Goal: Task Accomplishment & Management: Complete application form

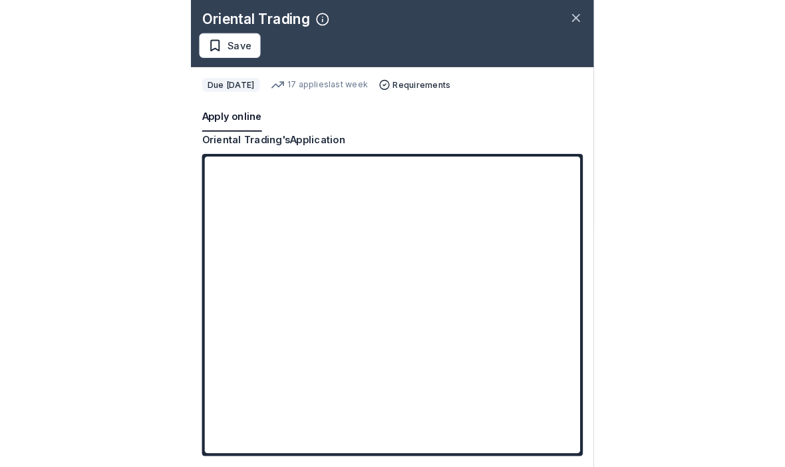
scroll to position [1404, 0]
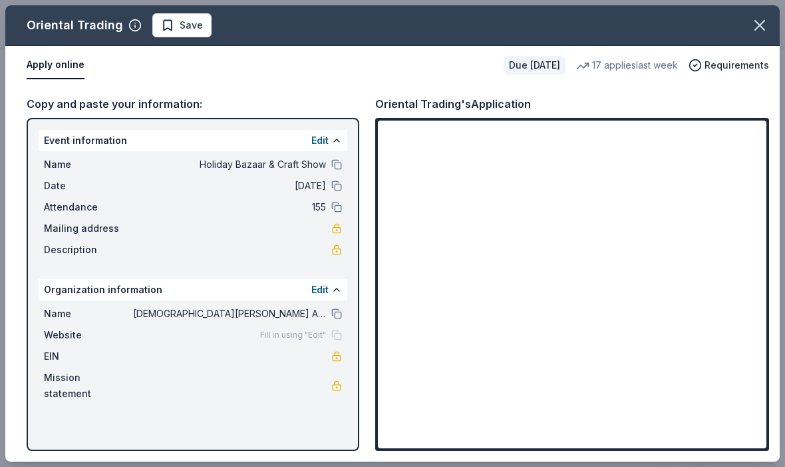
click at [202, 311] on span "[DEMOGRAPHIC_DATA][PERSON_NAME] Altar Rosary Sodality" at bounding box center [229, 314] width 193 height 16
click at [333, 310] on button at bounding box center [336, 313] width 11 height 11
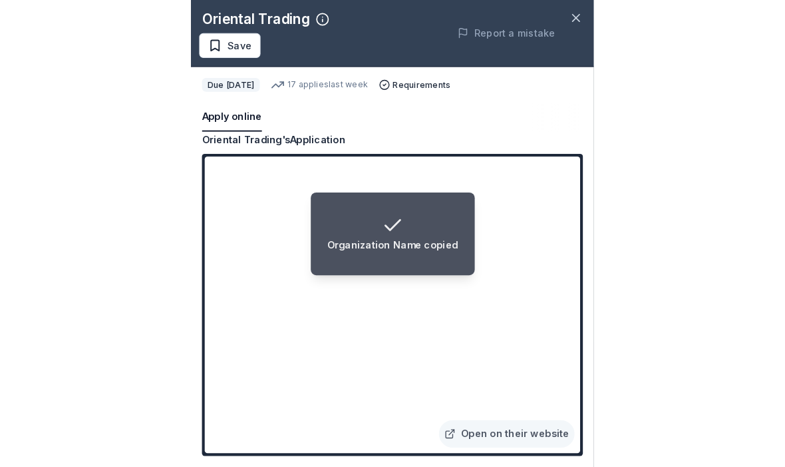
scroll to position [1653, 0]
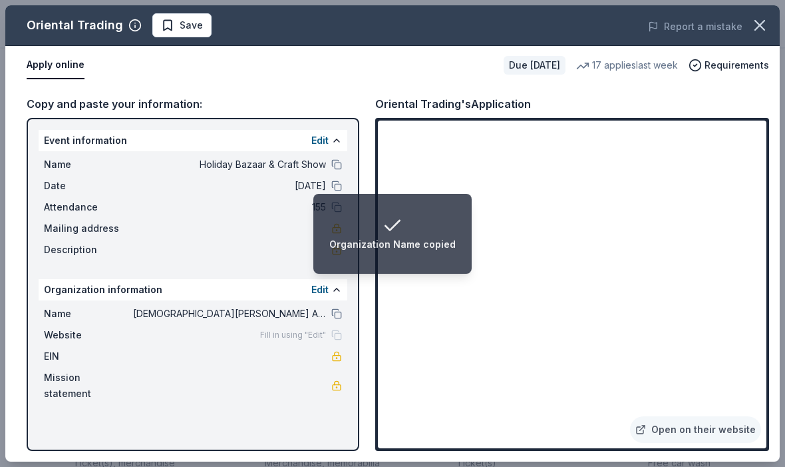
click at [251, 240] on div "Name Holiday Bazaar & Craft Show Date 12/06/25 Attendance 155 Mailing address D…" at bounding box center [193, 207] width 309 height 112
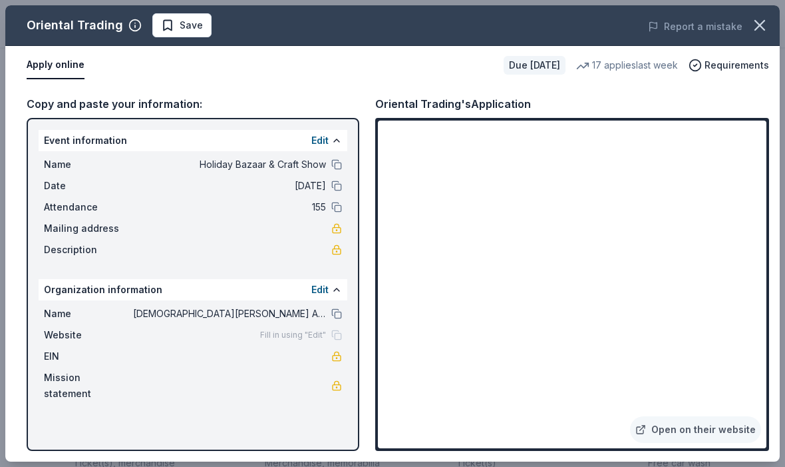
click at [180, 22] on span "Save" at bounding box center [191, 25] width 23 height 16
click at [389, 61] on span "Requirements" at bounding box center [737, 65] width 65 height 16
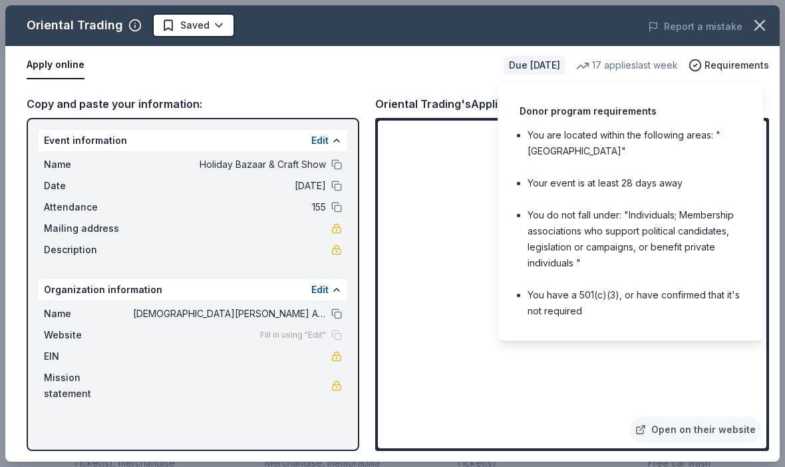
click at [389, 30] on icon "button" at bounding box center [760, 25] width 19 height 19
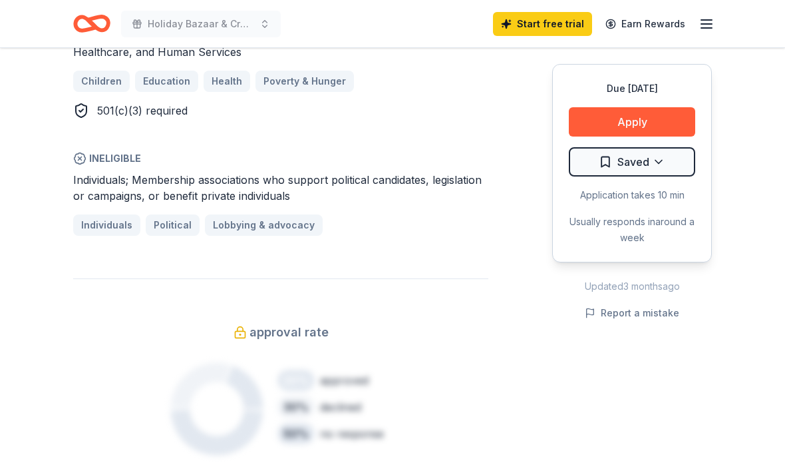
scroll to position [804, 0]
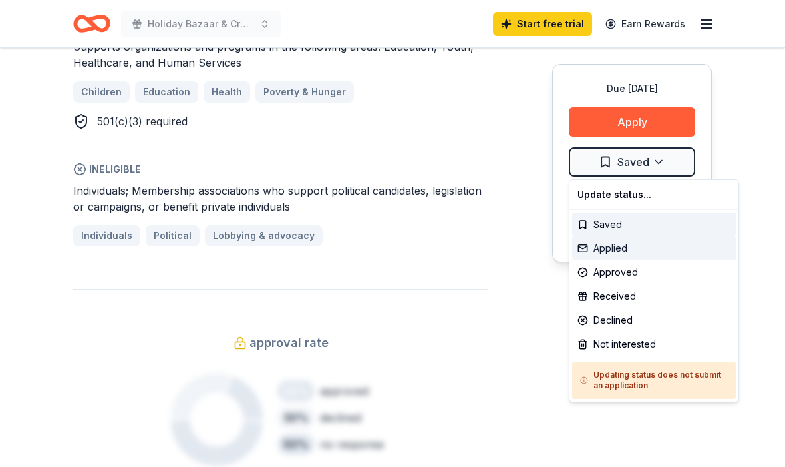
click at [389, 256] on div "Applied" at bounding box center [654, 248] width 164 height 24
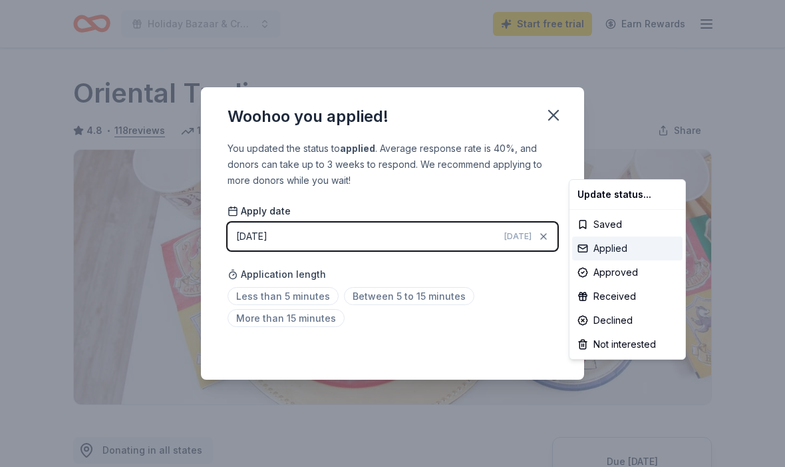
click at [389, 246] on div "Applied" at bounding box center [627, 248] width 110 height 24
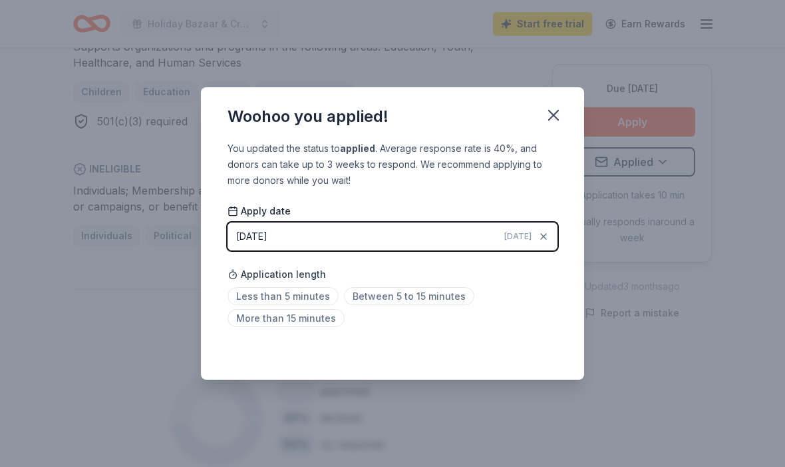
click at [389, 302] on span "Between 5 to 15 minutes" at bounding box center [409, 296] width 130 height 18
click at [389, 115] on icon "button" at bounding box center [553, 115] width 19 height 19
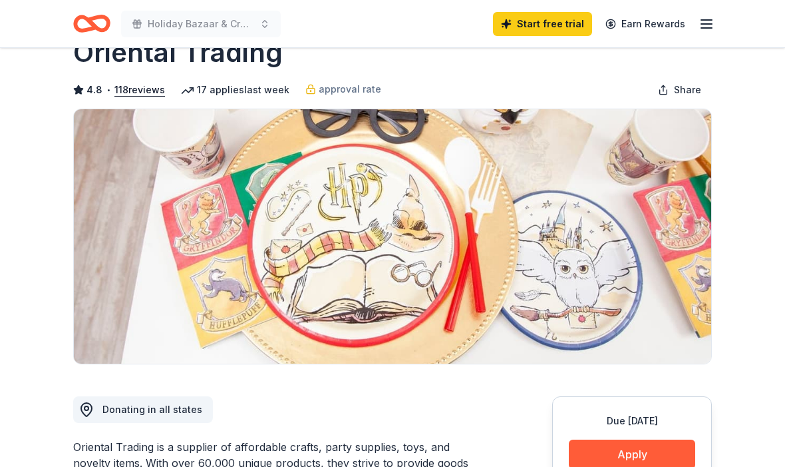
scroll to position [0, 0]
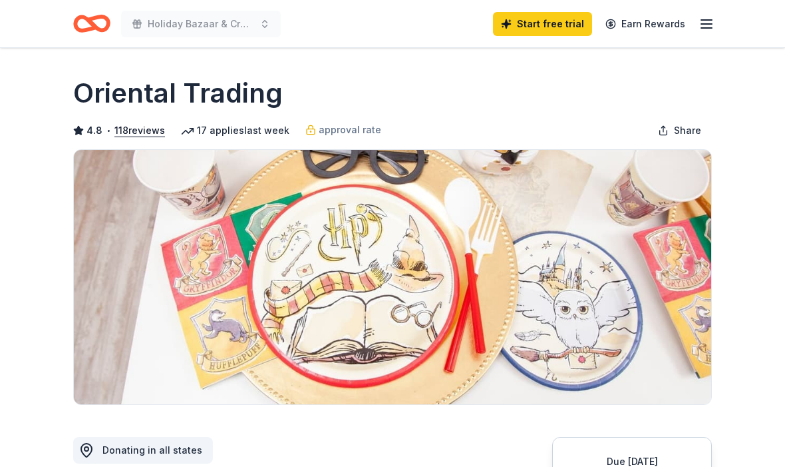
click at [92, 30] on icon "Home" at bounding box center [85, 23] width 21 height 13
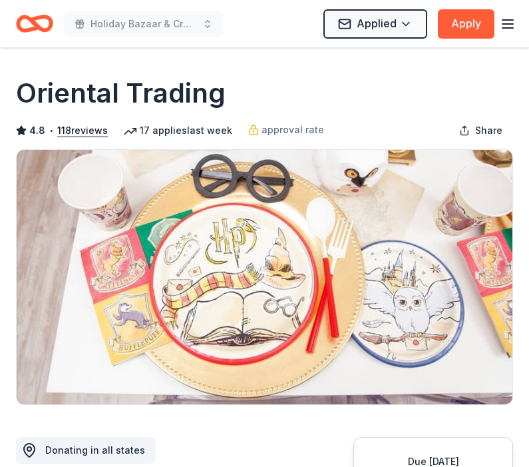
click at [39, 19] on icon "Home" at bounding box center [41, 23] width 21 height 13
click at [512, 20] on line "button" at bounding box center [508, 20] width 11 height 0
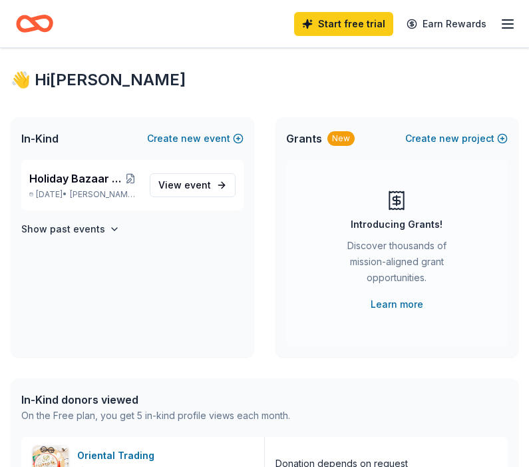
click at [108, 183] on span "Holiday Bazaar & Craft Show" at bounding box center [75, 178] width 93 height 16
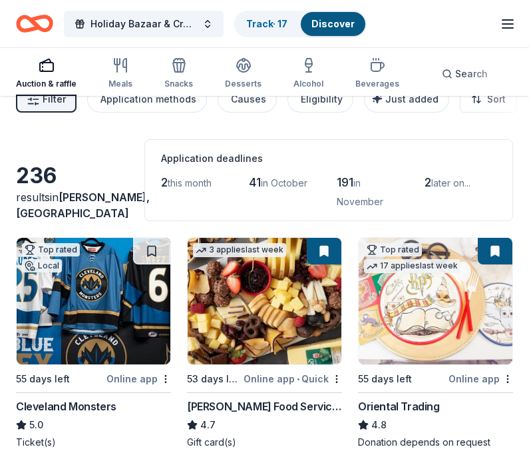
scroll to position [38, 0]
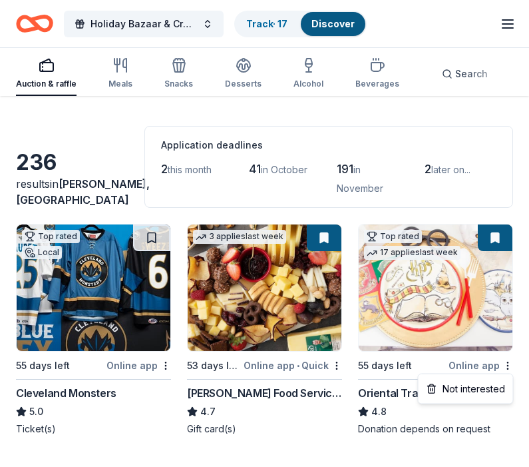
click at [275, 284] on html "Holiday Bazaar & Craft Show Track · 17 Discover Start free trial Earn Rewards A…" at bounding box center [264, 195] width 529 height 467
click at [260, 288] on img at bounding box center [265, 287] width 154 height 126
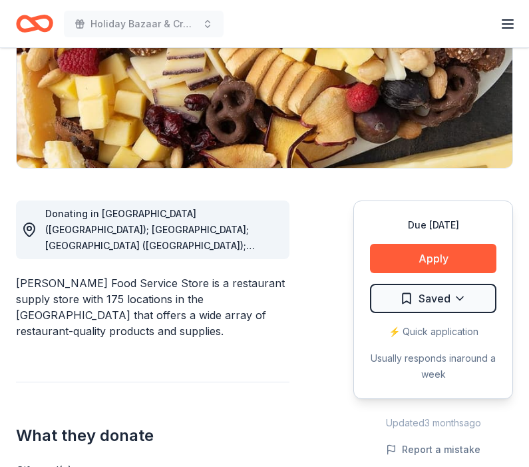
scroll to position [236, 0]
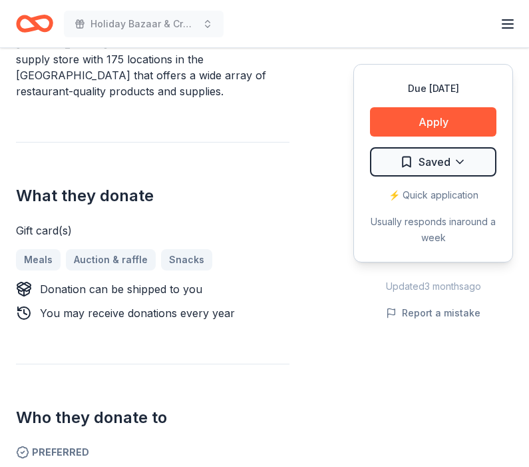
scroll to position [472, 0]
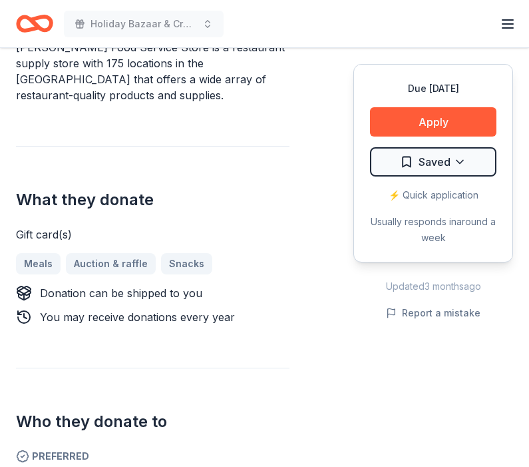
click at [465, 122] on button "Apply" at bounding box center [433, 121] width 126 height 29
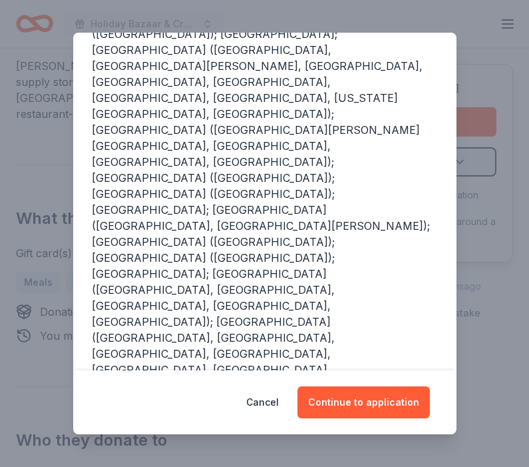
click at [393, 418] on button "Continue to application" at bounding box center [364, 402] width 132 height 32
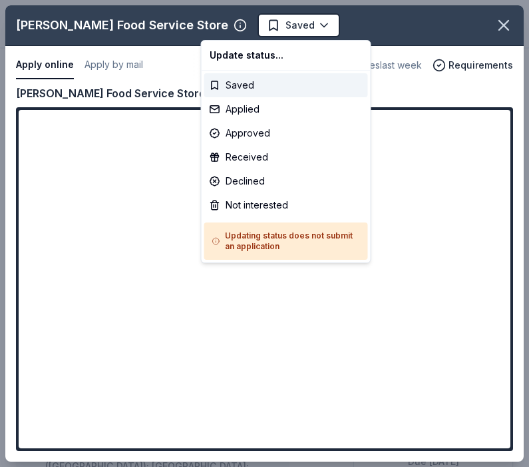
scroll to position [0, 0]
click at [309, 114] on div "Applied" at bounding box center [286, 109] width 164 height 24
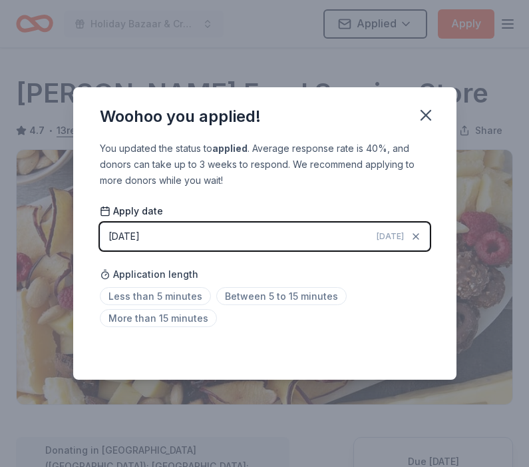
click at [172, 302] on span "Less than 5 minutes" at bounding box center [155, 296] width 111 height 18
click at [428, 118] on icon "button" at bounding box center [425, 114] width 9 height 9
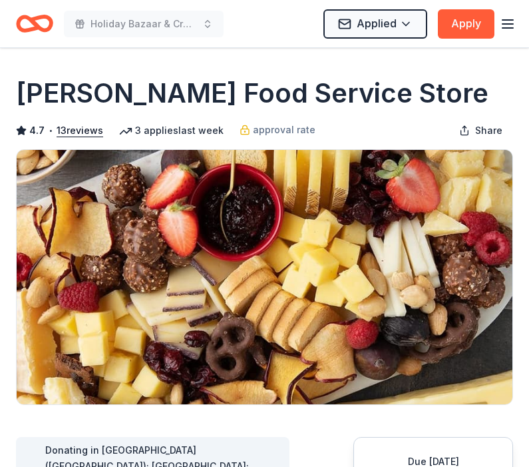
click at [506, 31] on icon "button" at bounding box center [508, 24] width 16 height 16
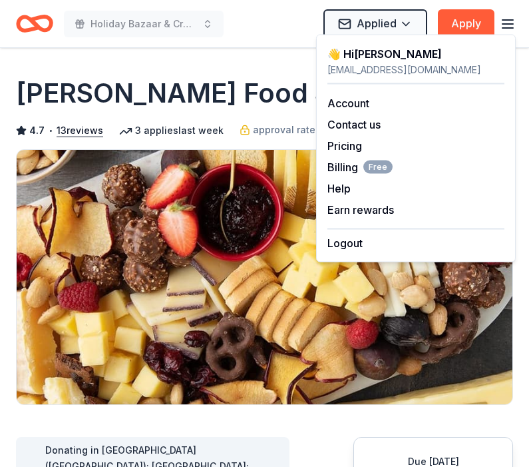
click at [219, 305] on img at bounding box center [265, 277] width 496 height 254
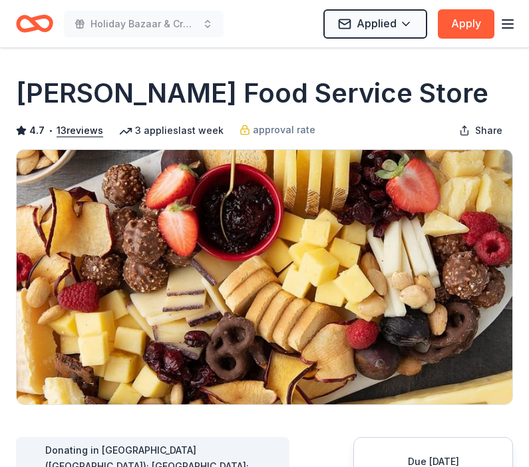
click at [39, 19] on icon "Home" at bounding box center [41, 23] width 21 height 13
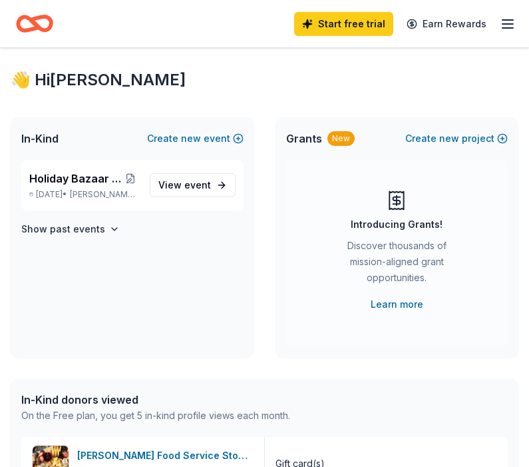
click at [186, 190] on span "event" at bounding box center [197, 184] width 27 height 11
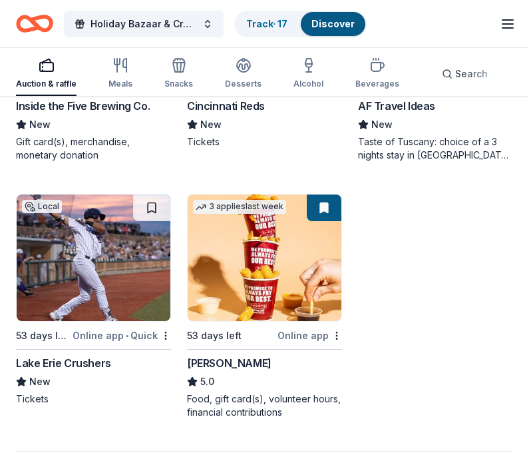
scroll to position [1583, 0]
click at [284, 277] on img at bounding box center [265, 257] width 154 height 126
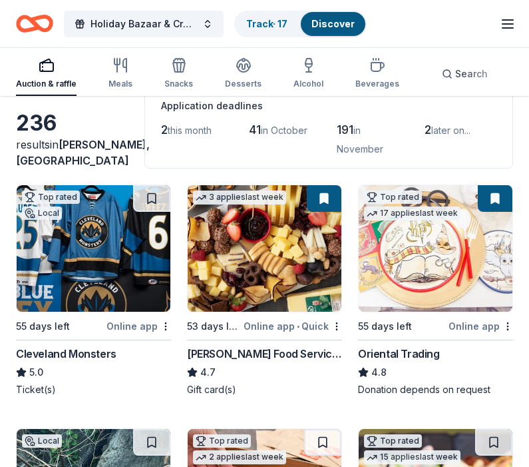
scroll to position [0, 0]
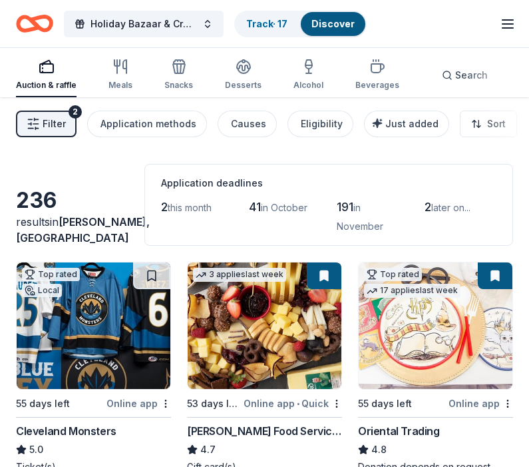
click at [455, 76] on span "Search" at bounding box center [471, 75] width 33 height 16
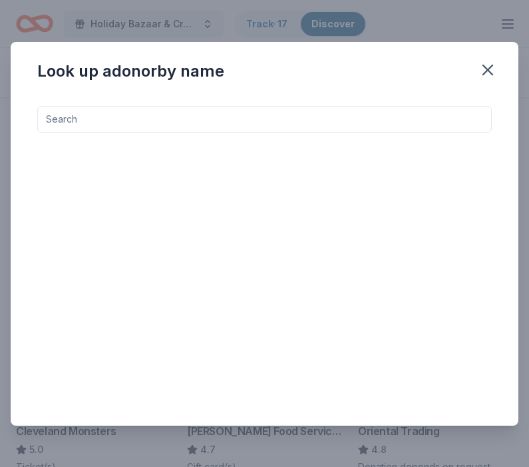
click at [385, 124] on input at bounding box center [264, 119] width 455 height 27
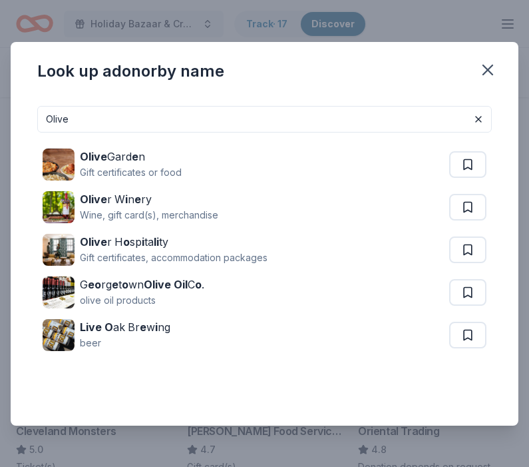
type input "Olive"
click at [126, 161] on div "Olive Gard e n" at bounding box center [131, 156] width 102 height 16
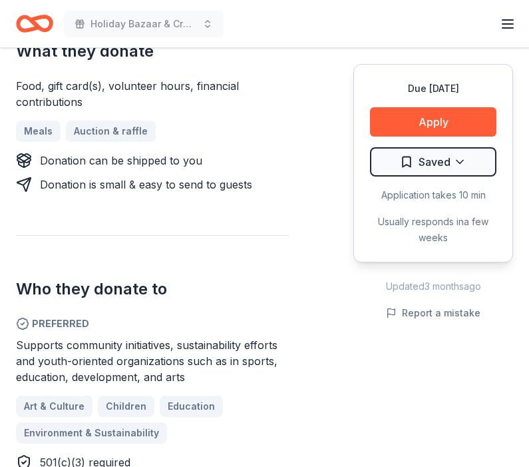
scroll to position [635, 0]
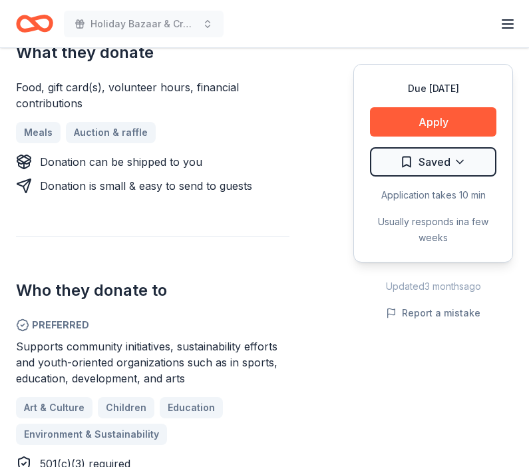
click at [455, 115] on button "Apply" at bounding box center [433, 121] width 126 height 29
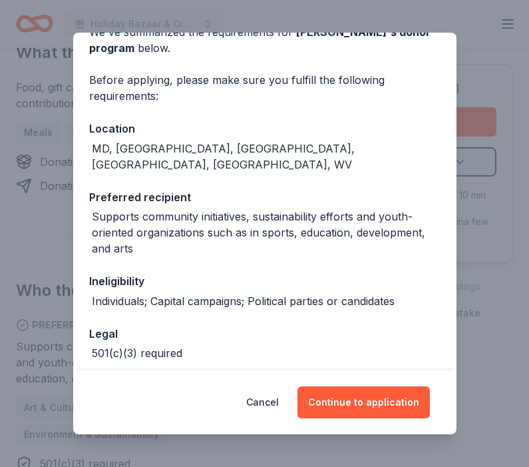
scroll to position [73, 0]
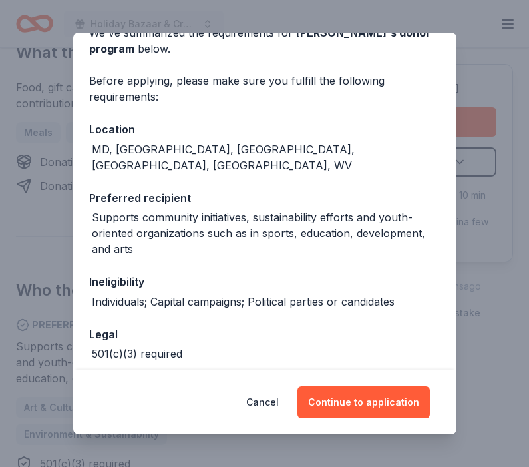
click at [383, 418] on button "Continue to application" at bounding box center [364, 402] width 132 height 32
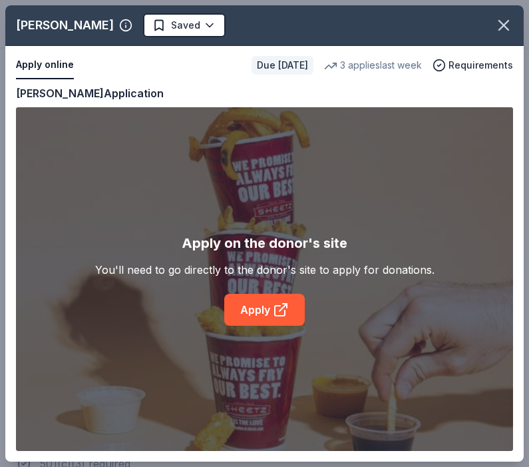
click at [283, 317] on icon at bounding box center [281, 310] width 16 height 16
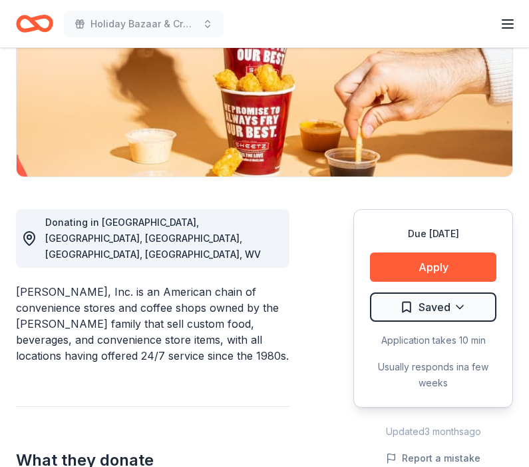
scroll to position [251, 0]
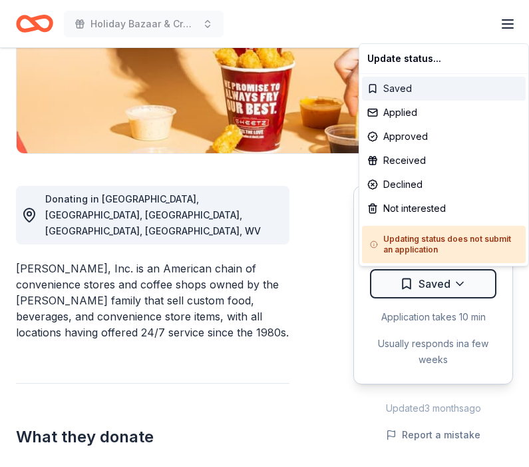
click at [430, 97] on div "Saved" at bounding box center [444, 89] width 164 height 24
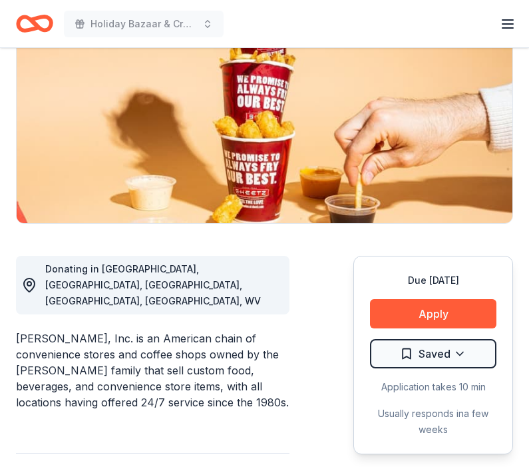
scroll to position [0, 0]
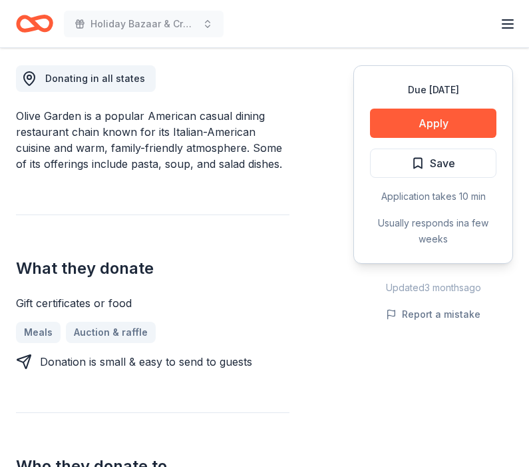
scroll to position [391, 0]
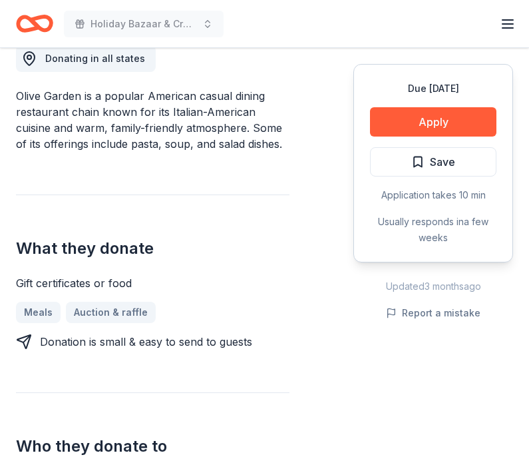
click at [461, 118] on button "Apply" at bounding box center [433, 121] width 126 height 29
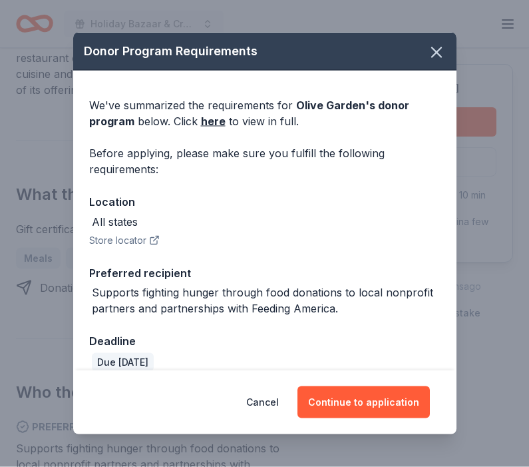
scroll to position [448, 0]
click at [389, 418] on button "Continue to application" at bounding box center [364, 402] width 132 height 32
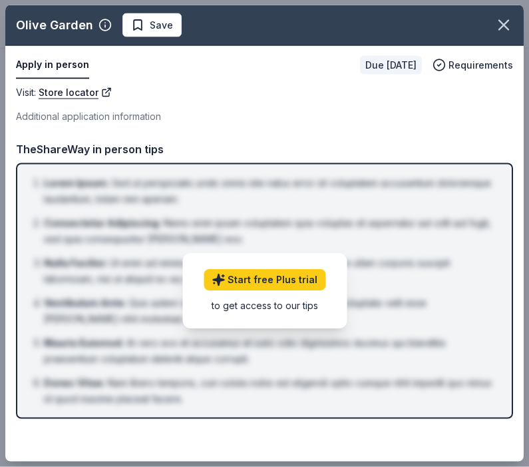
scroll to position [528, 0]
click at [424, 254] on ol "Lorem Ipsum : Sed ut perspiciatis unde omnis iste natus error sit voluptatem ac…" at bounding box center [264, 291] width 473 height 232
click at [58, 63] on button "Apply in person" at bounding box center [52, 65] width 73 height 28
click at [420, 305] on li "Vestibulum Ante : Quis autem vel eum iure reprehenderit qui in ea voluptate vel…" at bounding box center [268, 311] width 449 height 32
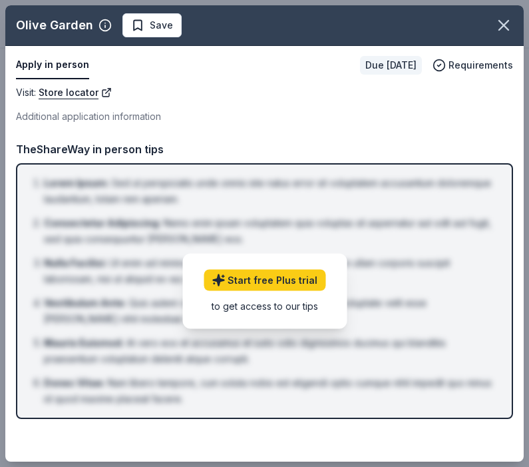
click at [507, 16] on icon "button" at bounding box center [504, 25] width 19 height 19
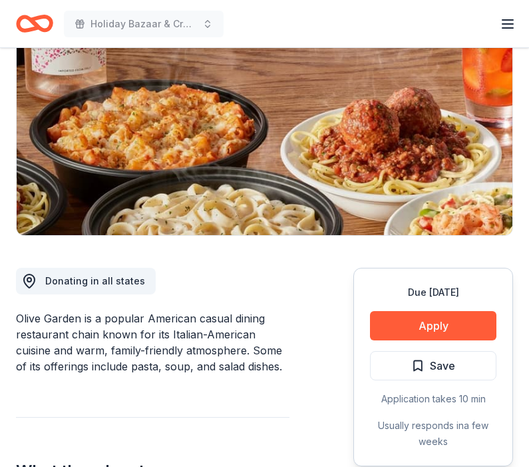
scroll to position [0, 0]
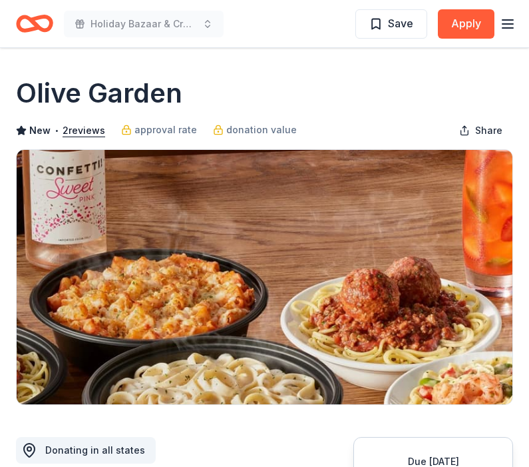
click at [39, 29] on icon "Home" at bounding box center [41, 23] width 21 height 13
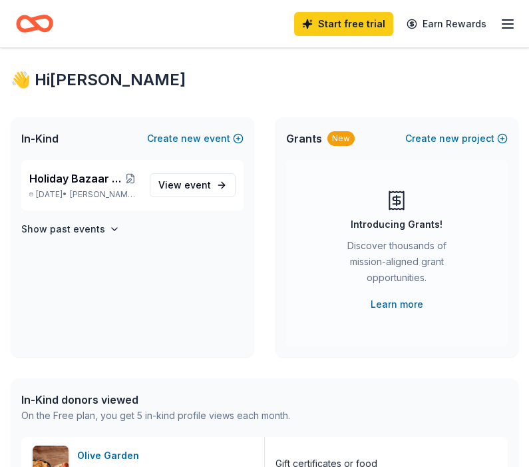
click at [212, 186] on link "View event" at bounding box center [193, 185] width 86 height 24
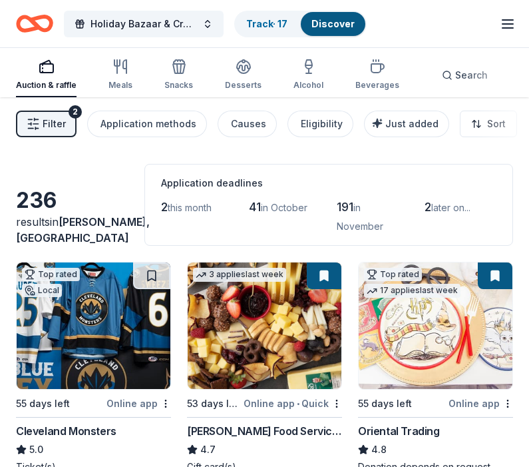
click at [461, 71] on span "Search" at bounding box center [471, 75] width 33 height 16
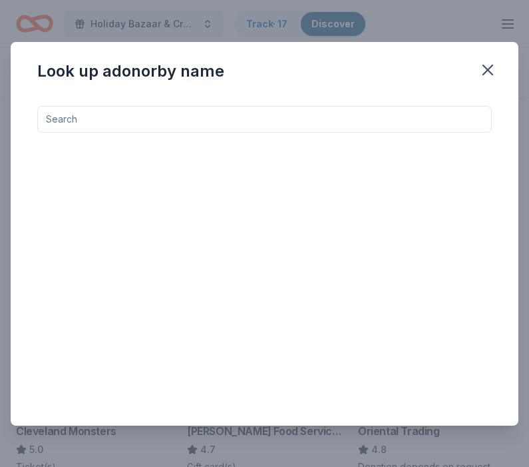
click at [388, 118] on input at bounding box center [264, 119] width 455 height 27
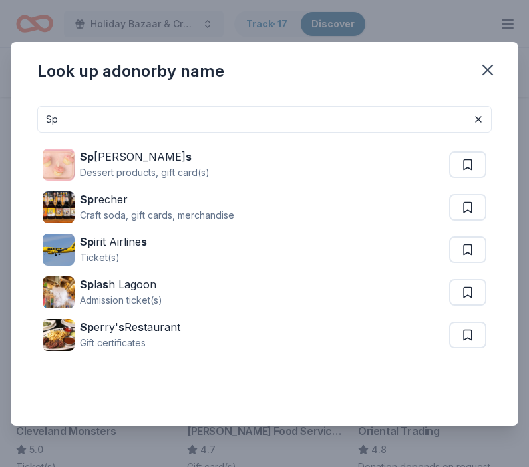
click at [401, 121] on input "Sp" at bounding box center [264, 119] width 455 height 27
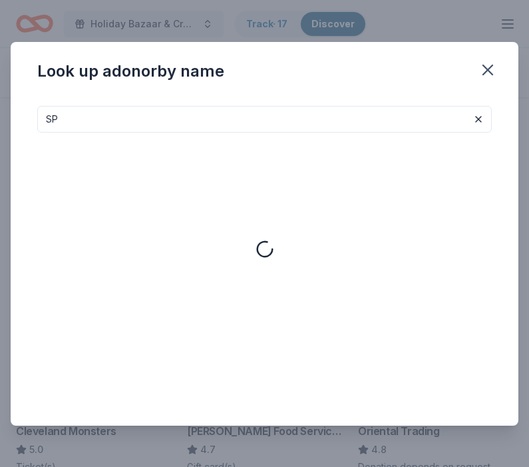
type input "S"
type input "Sports"
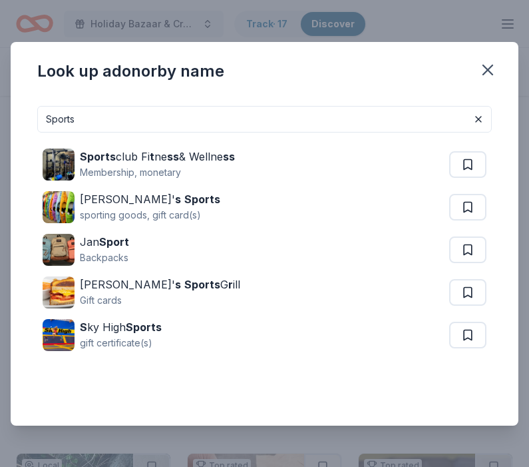
scroll to position [47, 0]
click at [496, 63] on icon "button" at bounding box center [488, 70] width 19 height 19
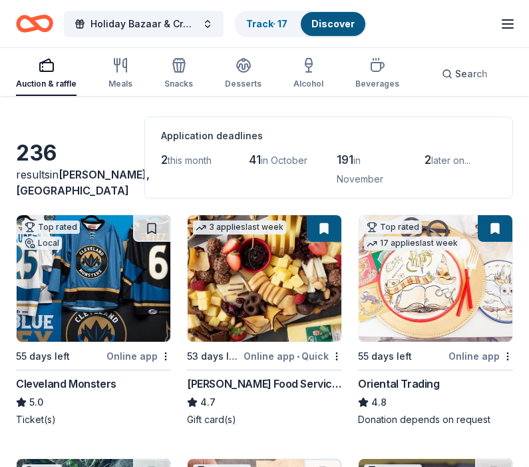
click at [51, 77] on div "Auction & raffle" at bounding box center [46, 73] width 61 height 32
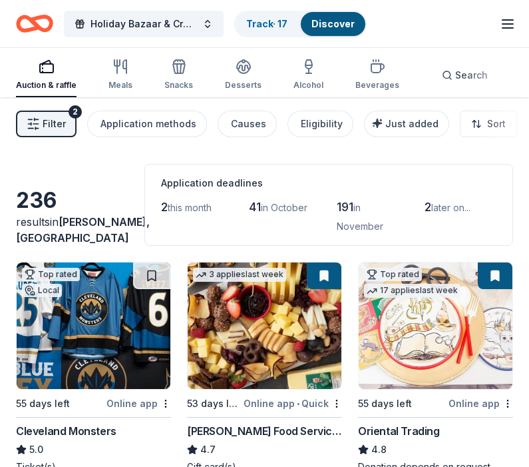
click at [357, 70] on div "button" at bounding box center [377, 67] width 44 height 16
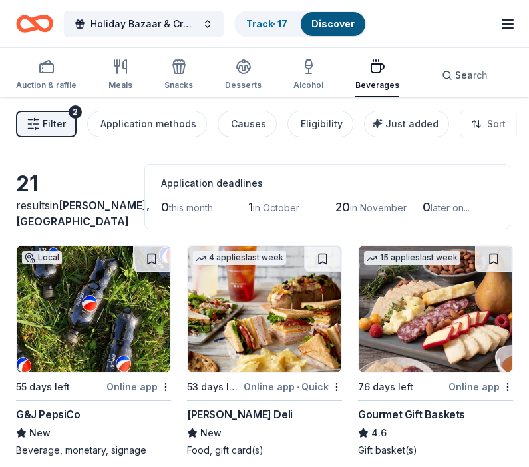
click at [124, 323] on img at bounding box center [94, 309] width 154 height 126
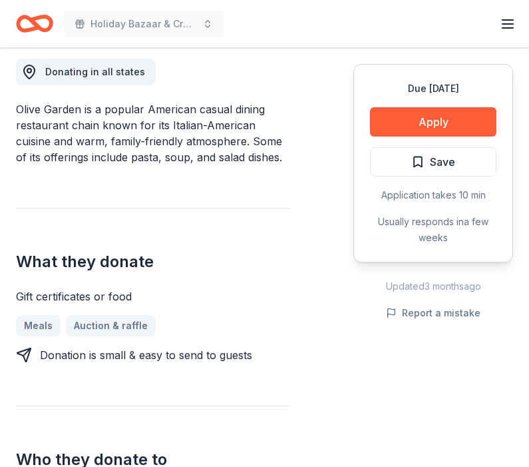
scroll to position [378, 0]
click at [438, 111] on button "Apply" at bounding box center [433, 121] width 126 height 29
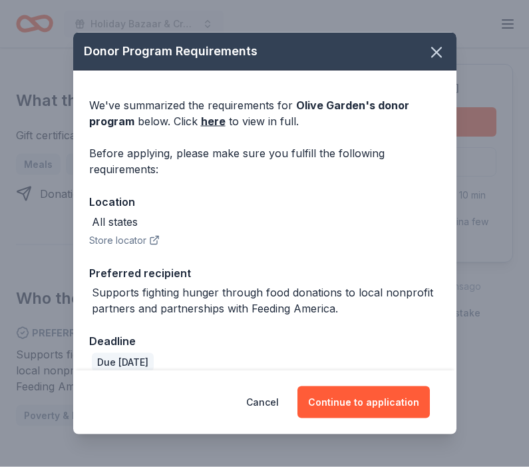
click at [384, 418] on button "Continue to application" at bounding box center [364, 402] width 132 height 32
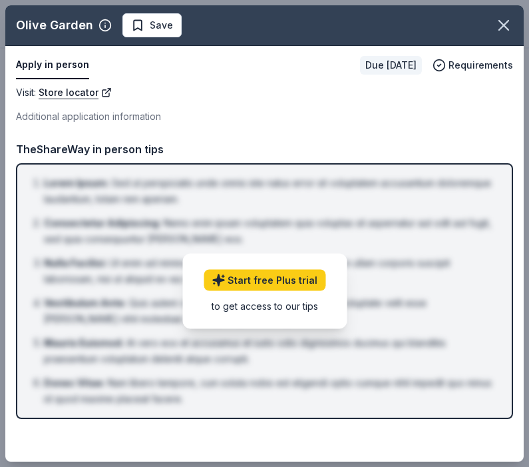
click at [300, 306] on div "to get access to our tips" at bounding box center [265, 306] width 122 height 14
click at [284, 304] on div "to get access to our tips" at bounding box center [265, 306] width 122 height 14
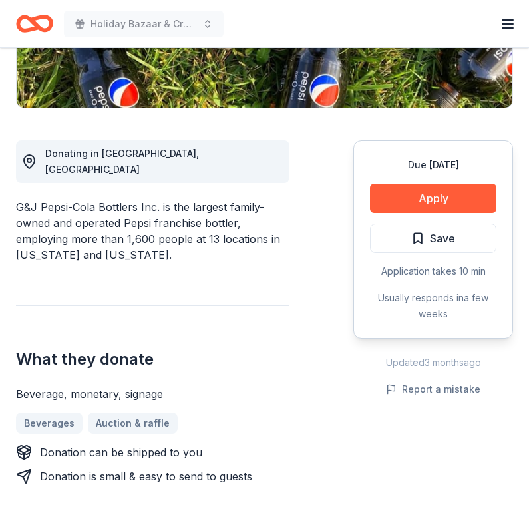
scroll to position [297, 0]
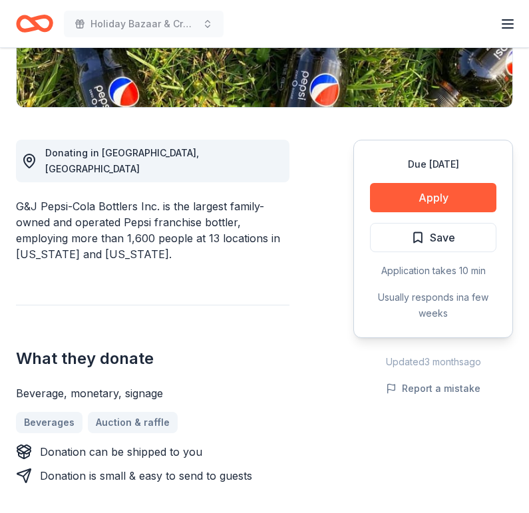
click at [458, 200] on button "Apply" at bounding box center [433, 197] width 126 height 29
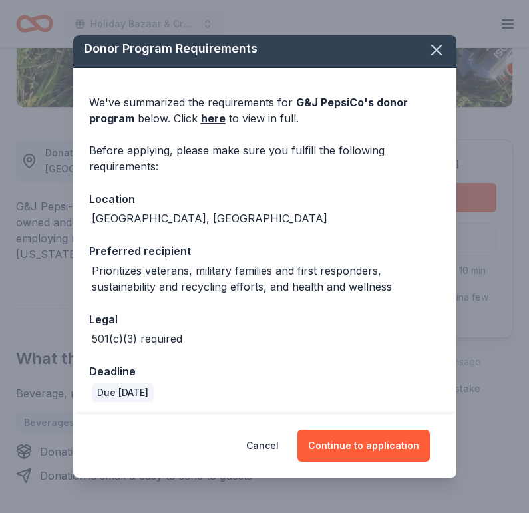
scroll to position [5, 0]
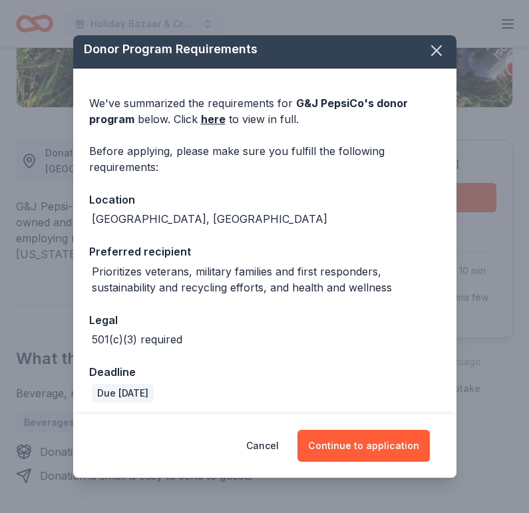
click at [372, 444] on button "Continue to application" at bounding box center [364, 446] width 132 height 32
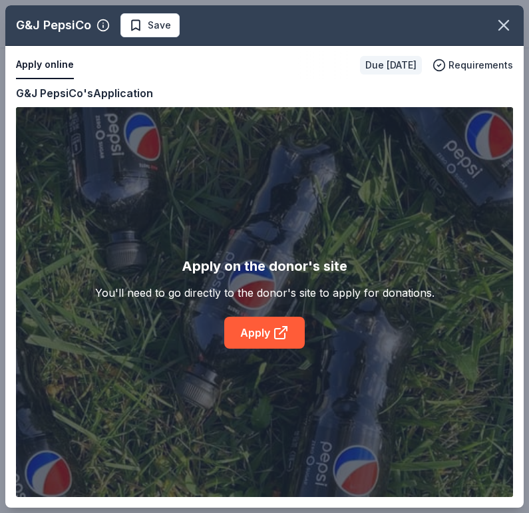
click at [293, 328] on link "Apply" at bounding box center [264, 333] width 81 height 32
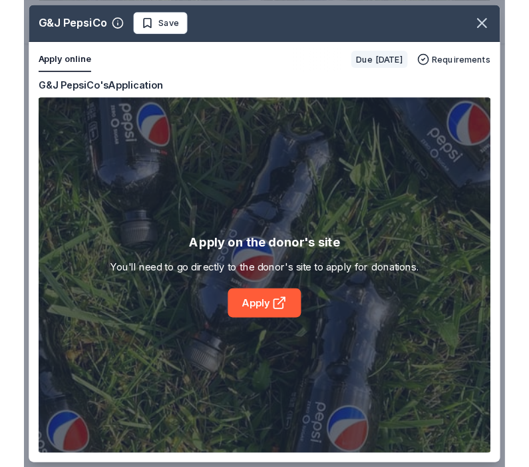
scroll to position [347, 0]
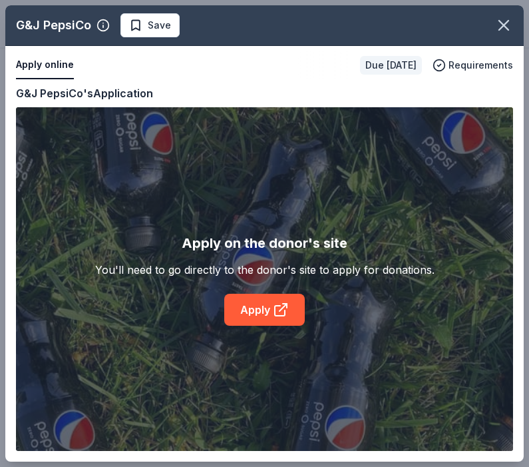
click at [507, 25] on icon "button" at bounding box center [504, 25] width 19 height 19
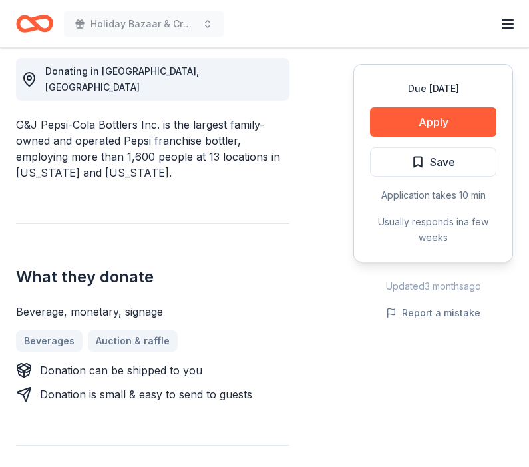
scroll to position [0, 0]
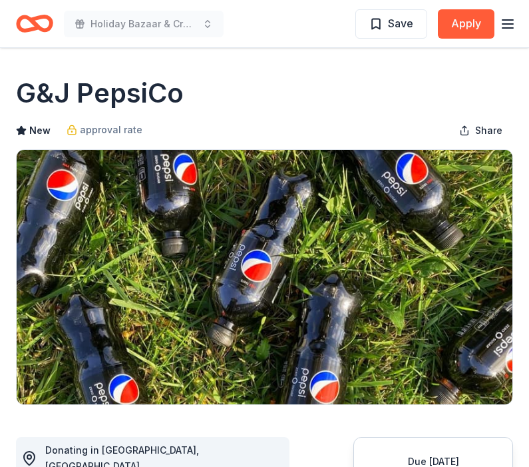
click at [44, 25] on icon "Home" at bounding box center [34, 23] width 37 height 31
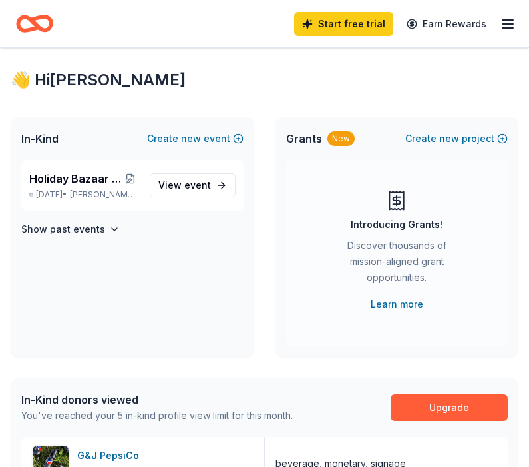
click at [202, 184] on span "event" at bounding box center [197, 184] width 27 height 11
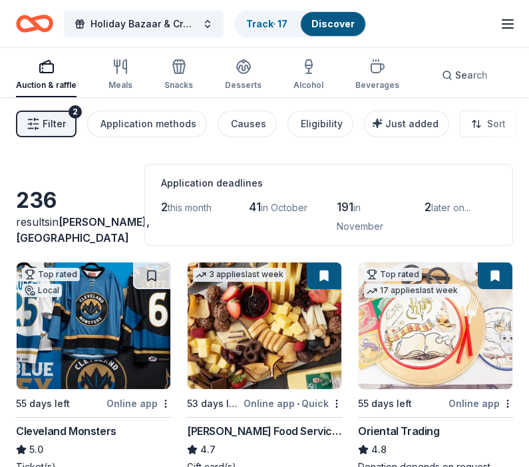
click at [308, 79] on div "Alcohol" at bounding box center [309, 75] width 30 height 32
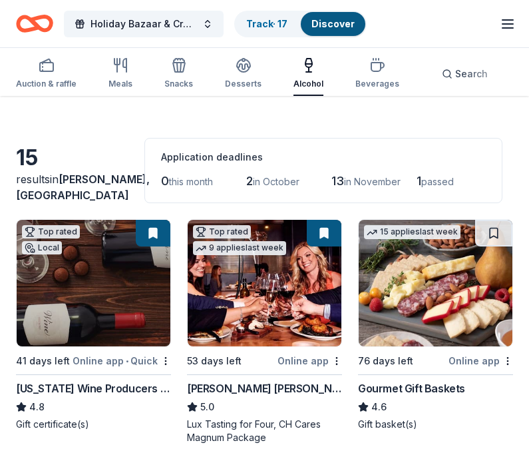
scroll to position [26, 0]
click at [97, 304] on img at bounding box center [94, 283] width 154 height 126
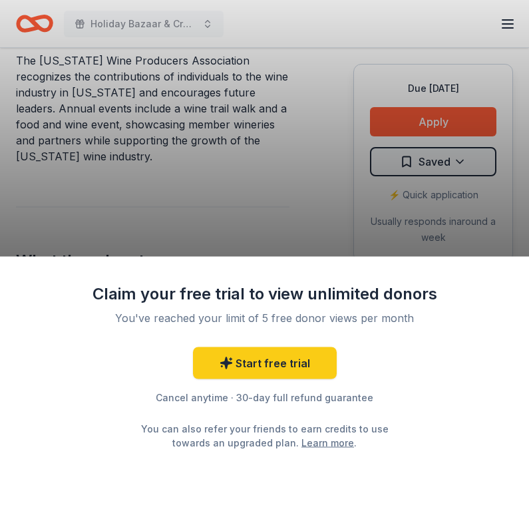
scroll to position [467, 0]
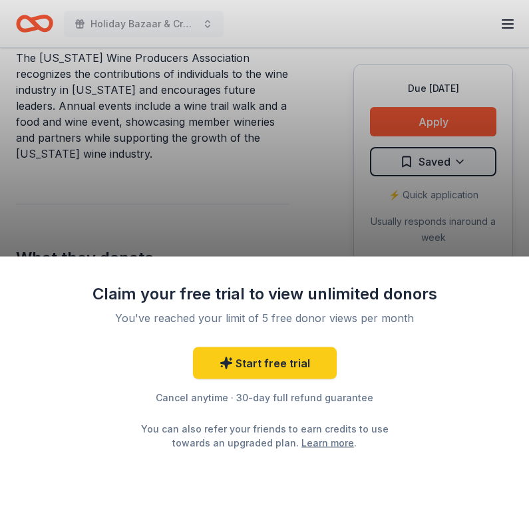
click at [452, 125] on div "Claim your free trial to view unlimited donors You've reached your limit of 5 f…" at bounding box center [264, 256] width 529 height 513
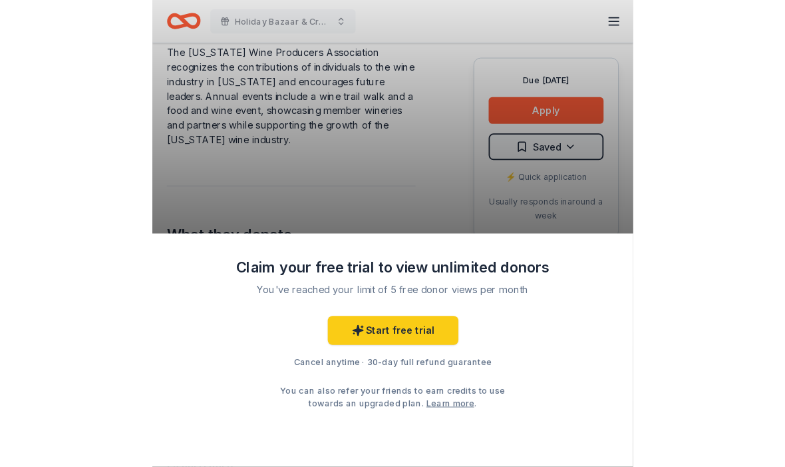
scroll to position [467, 0]
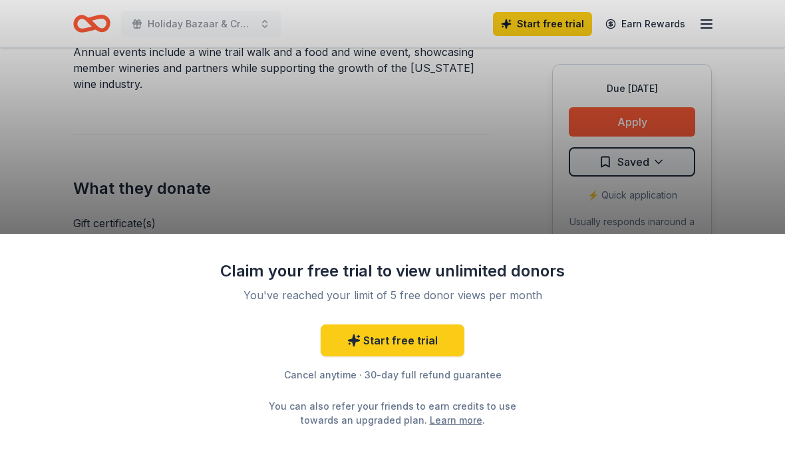
click at [429, 175] on div "Claim your free trial to view unlimited donors You've reached your limit of 5 f…" at bounding box center [392, 233] width 785 height 467
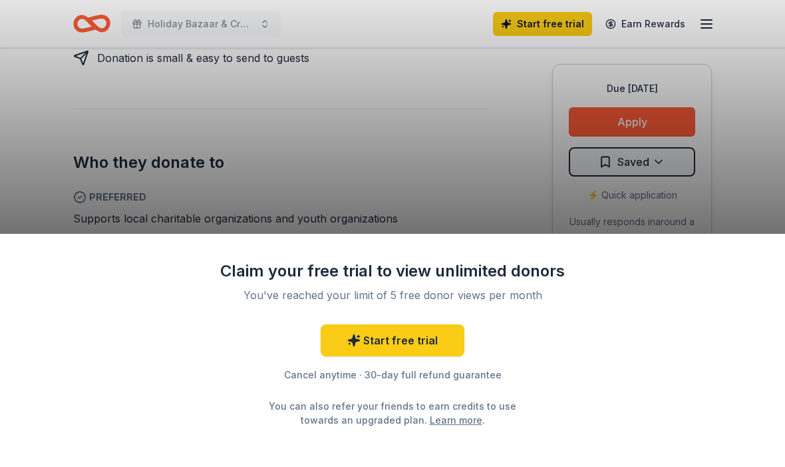
click at [528, 128] on div "Claim your free trial to view unlimited donors You've reached your limit of 5 f…" at bounding box center [392, 233] width 785 height 467
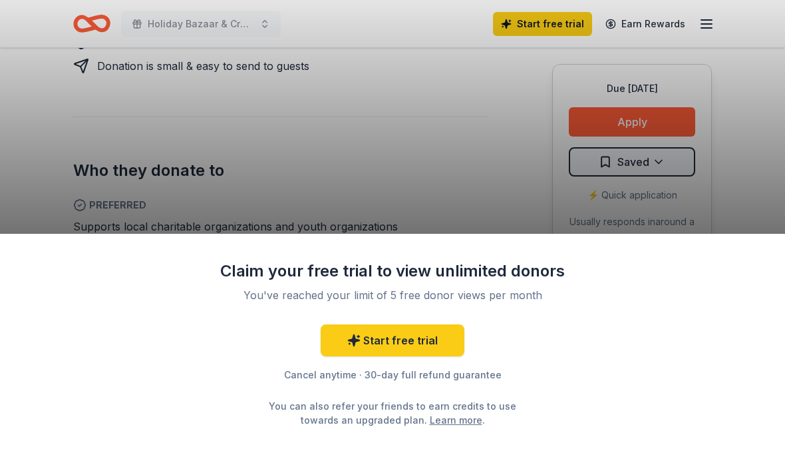
click at [528, 116] on div "Claim your free trial to view unlimited donors You've reached your limit of 5 f…" at bounding box center [392, 233] width 785 height 467
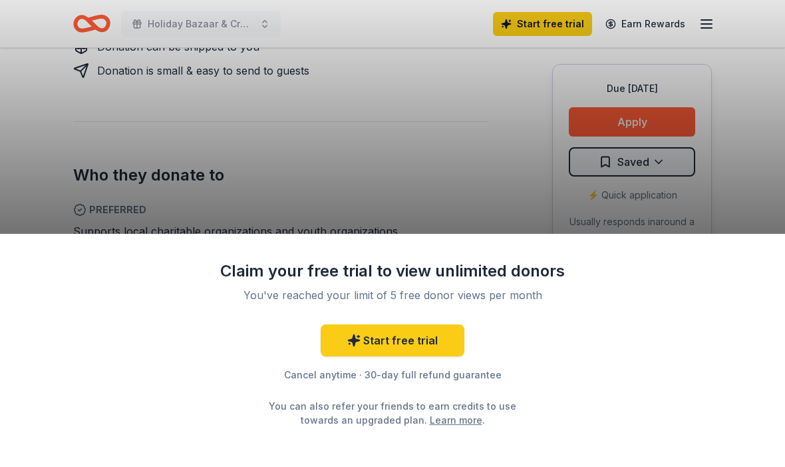
click at [528, 110] on div "Claim your free trial to view unlimited donors You've reached your limit of 5 f…" at bounding box center [392, 233] width 785 height 467
